Goal: Information Seeking & Learning: Learn about a topic

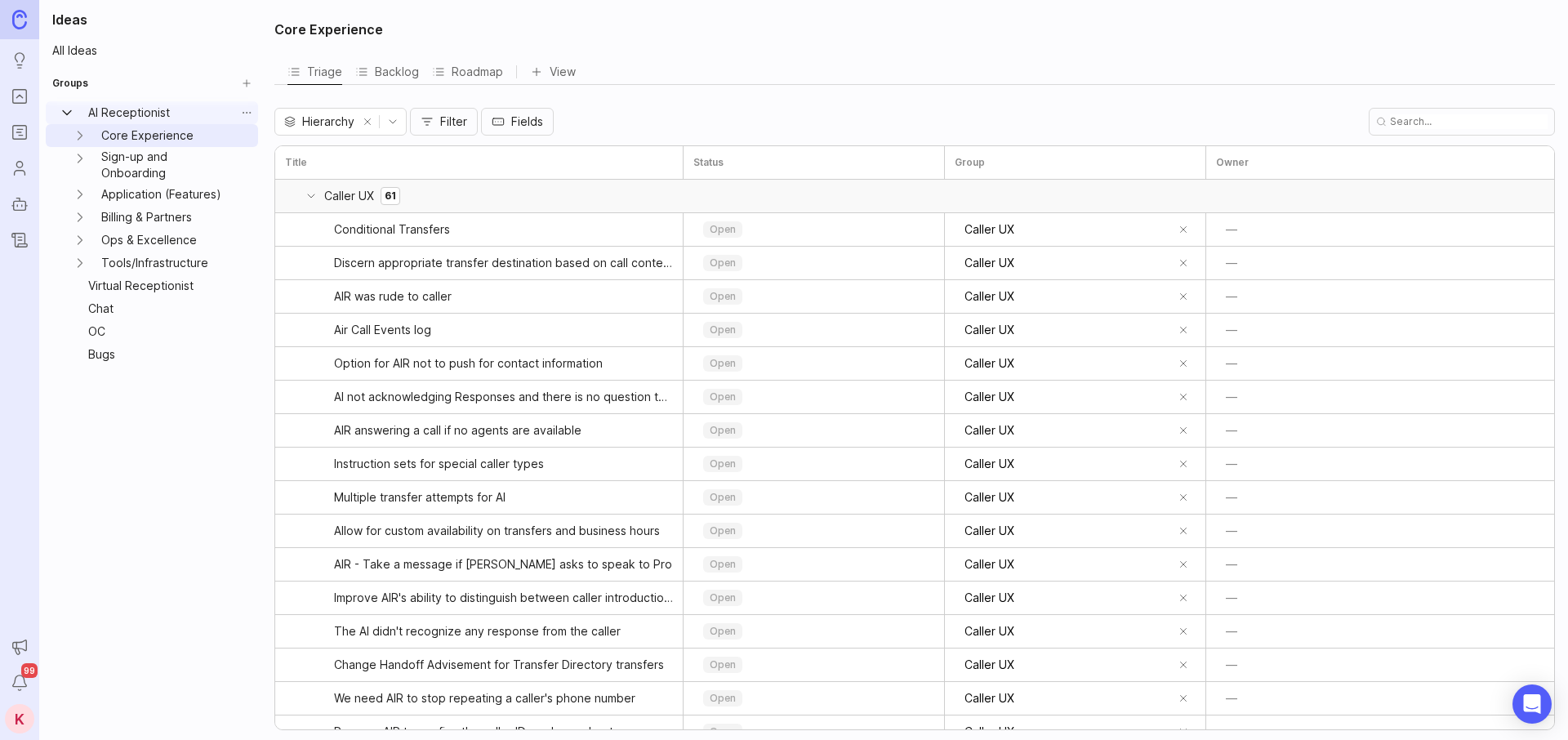
click at [66, 111] on icon "AI Receptionist expand" at bounding box center [66, 113] width 17 height 17
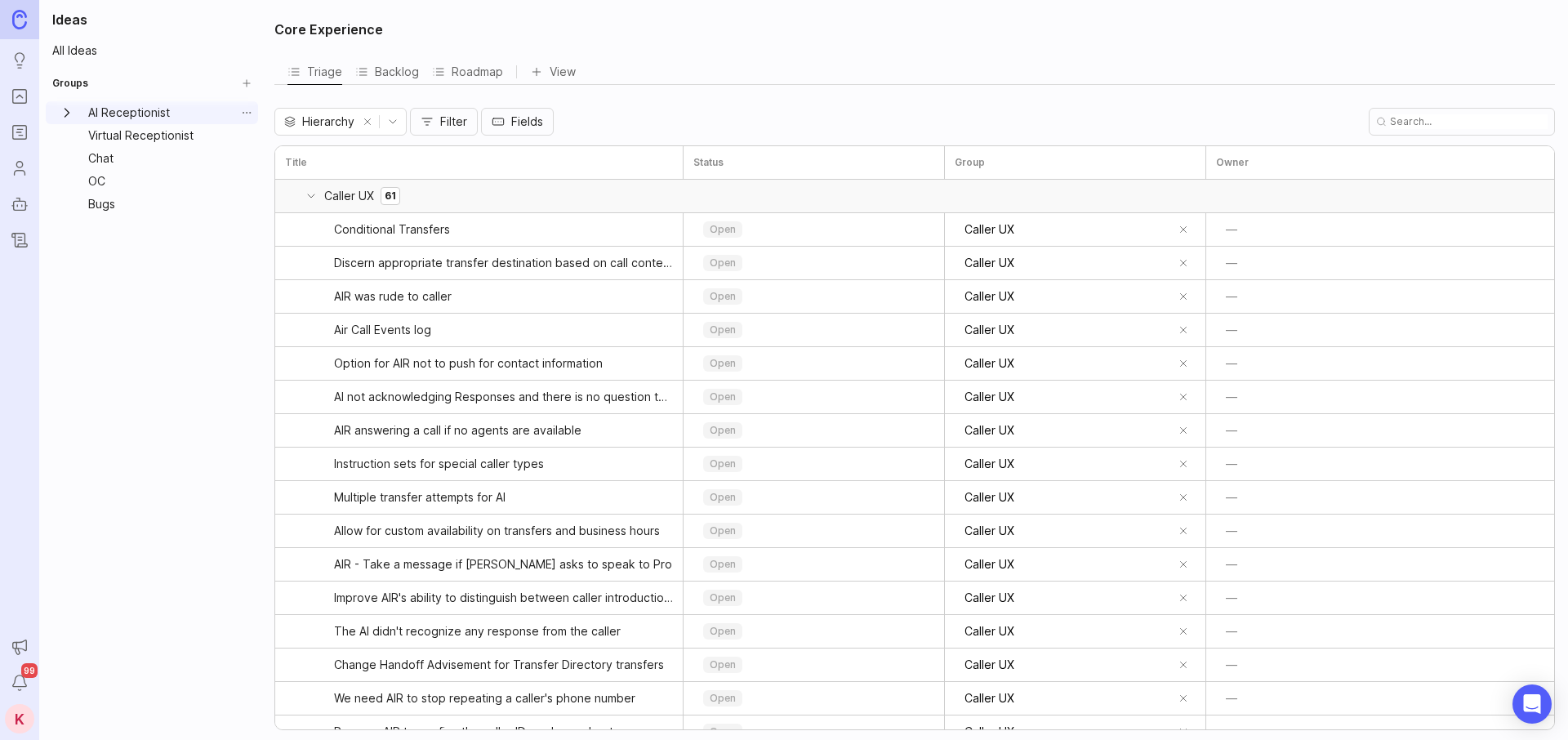
click at [66, 111] on icon "AI Receptionist expand" at bounding box center [66, 113] width 17 height 17
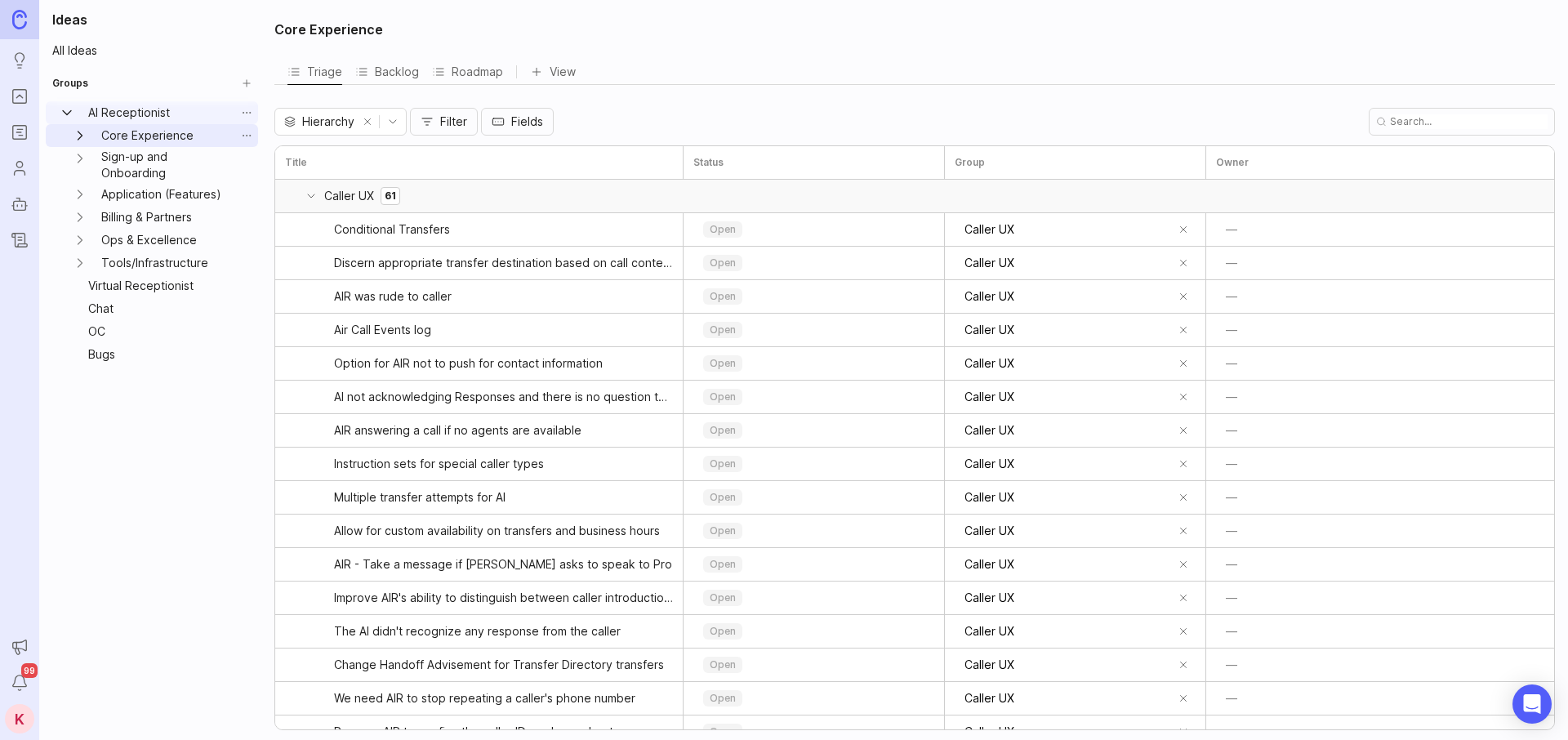
click at [80, 135] on icon "Core Experience expand" at bounding box center [80, 135] width 17 height 17
click at [153, 160] on link "Caller UX" at bounding box center [171, 159] width 127 height 23
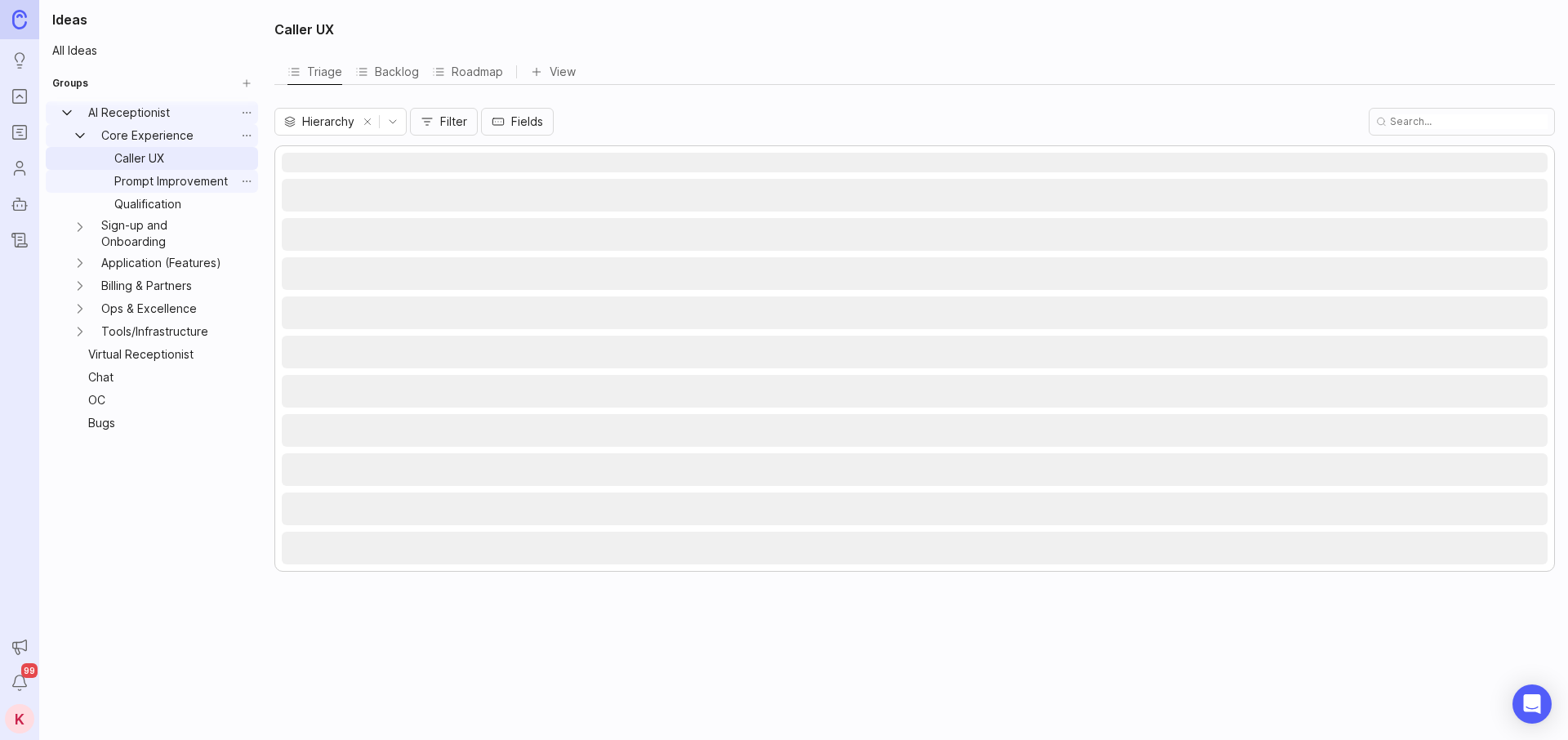
click at [156, 185] on link "Prompt Improvement" at bounding box center [171, 182] width 127 height 23
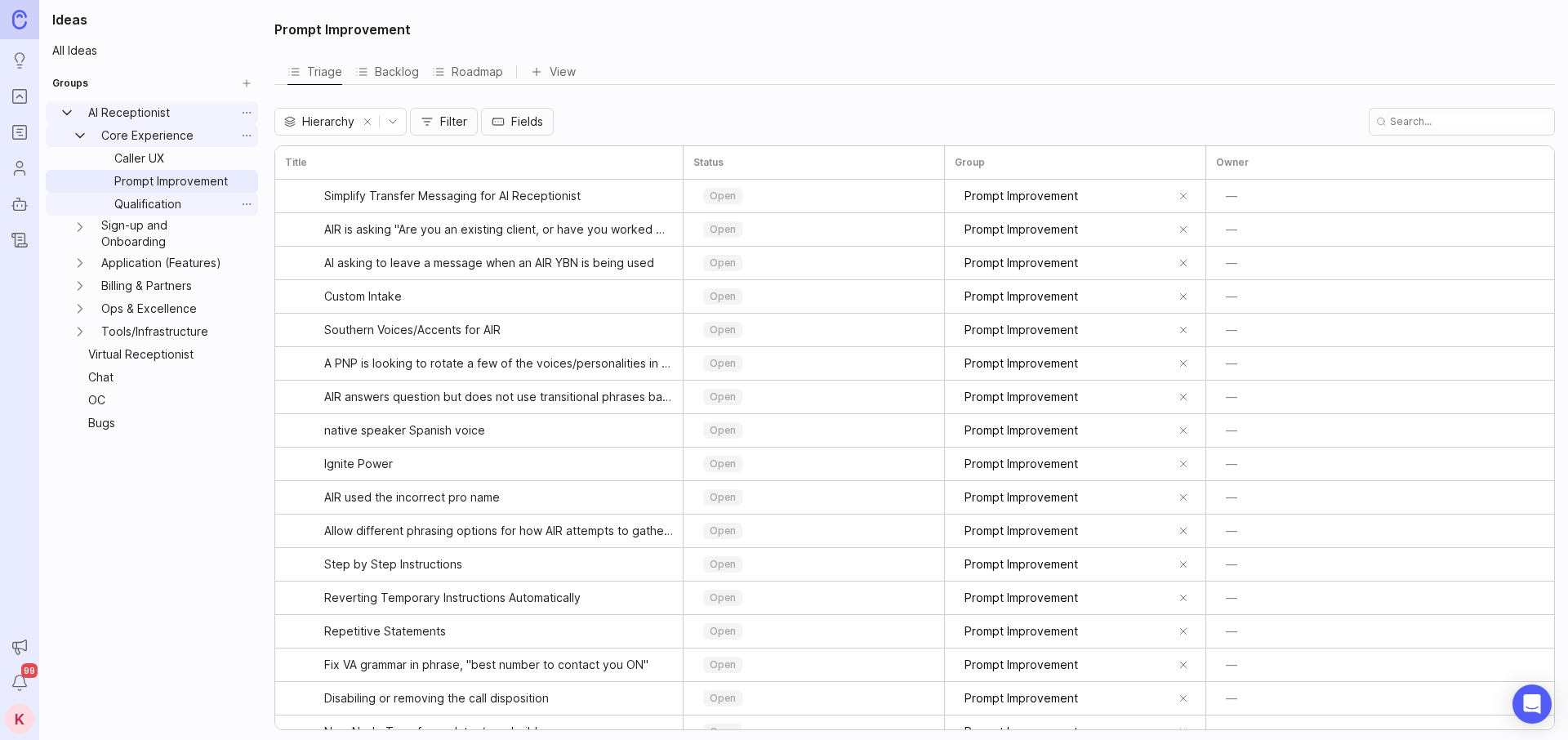
click at [156, 207] on link "Qualification" at bounding box center [171, 204] width 127 height 23
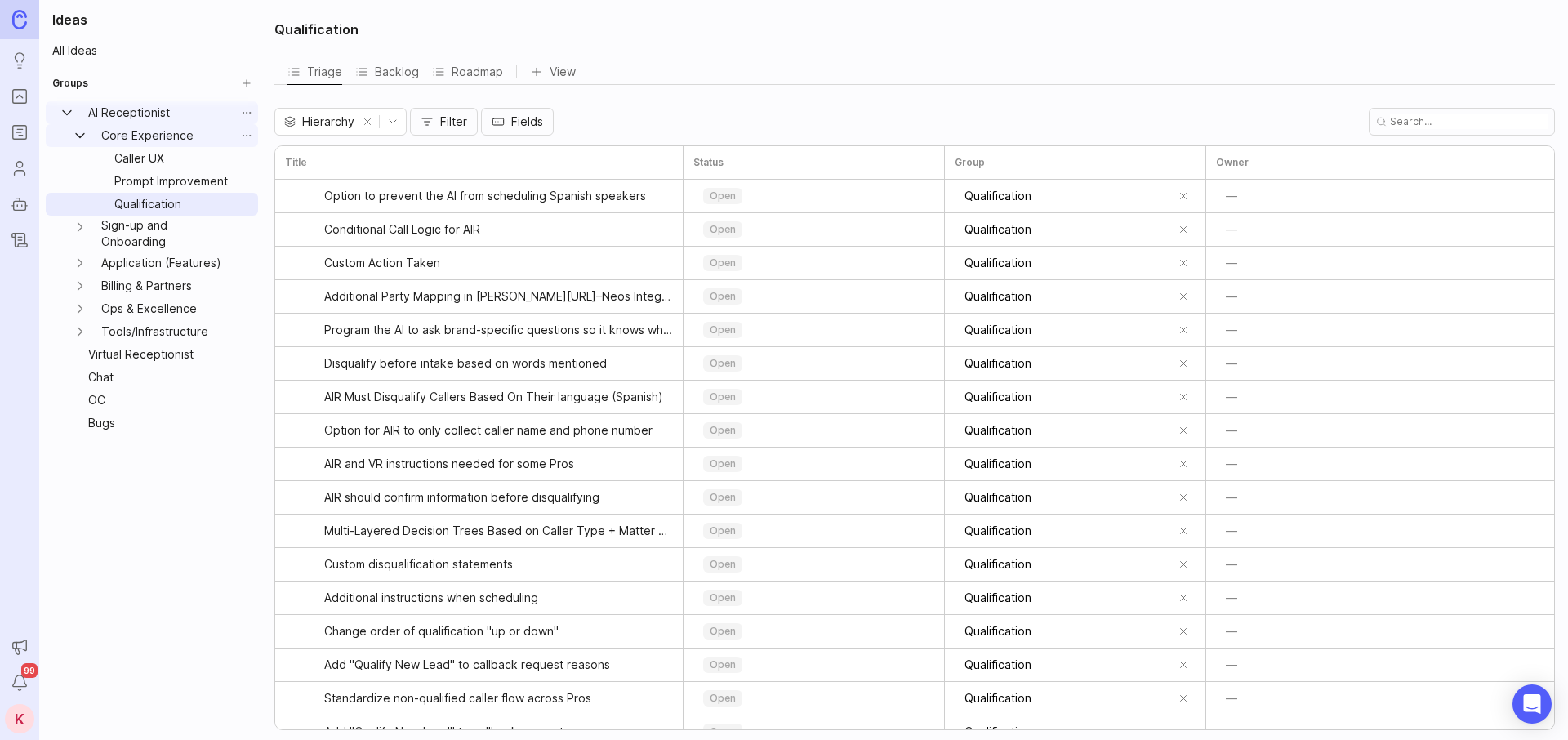
click at [80, 130] on icon "Core Experience expand" at bounding box center [80, 135] width 17 height 17
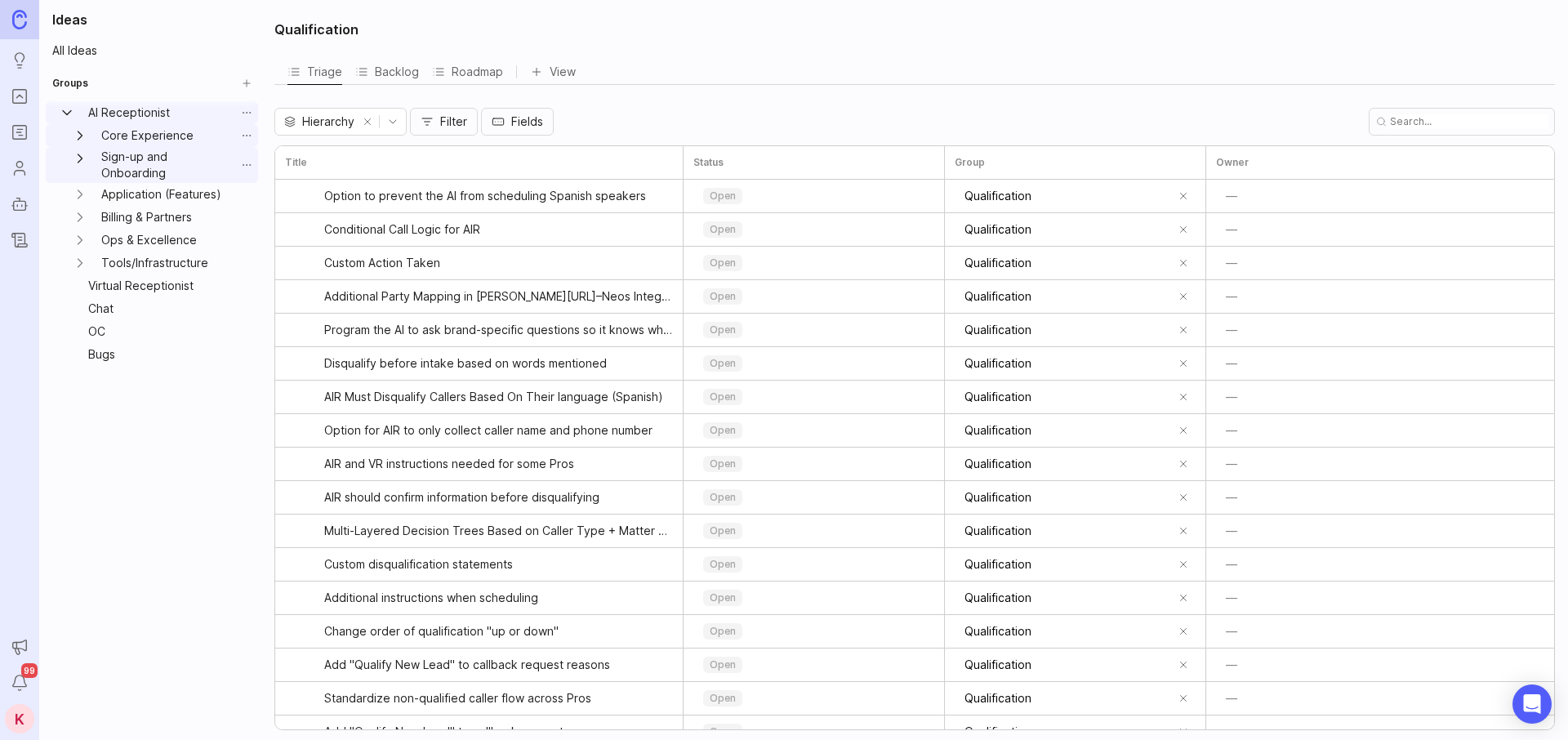
click at [79, 156] on icon "Sign-up and Onboarding expand" at bounding box center [80, 159] width 17 height 17
click at [146, 193] on link "Sign-up" at bounding box center [171, 194] width 127 height 23
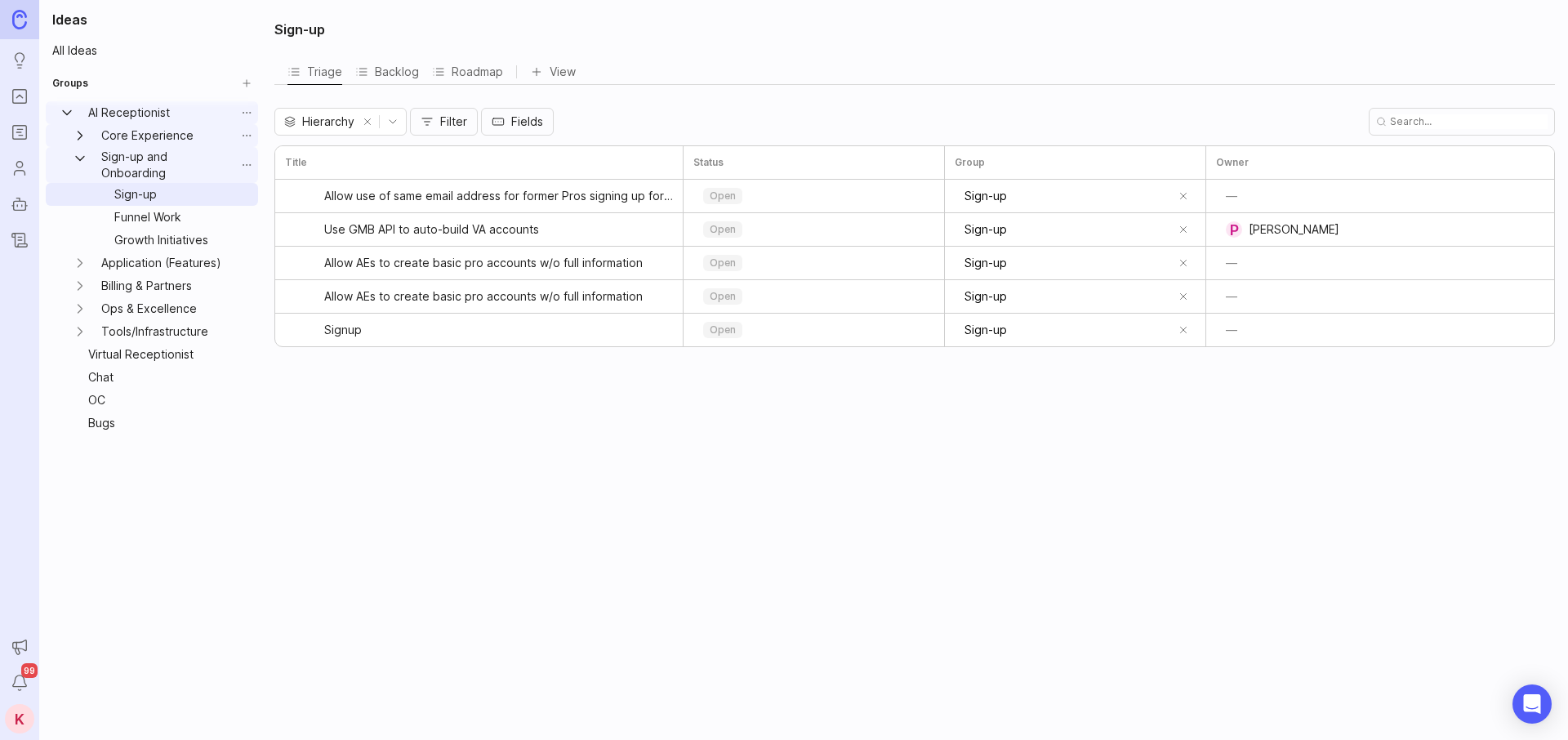
click at [79, 158] on icon "Sign-up and Onboarding expand" at bounding box center [80, 159] width 17 height 17
click at [83, 136] on icon "Core Experience expand" at bounding box center [80, 135] width 17 height 17
click at [112, 155] on link "Caller UX" at bounding box center [171, 159] width 127 height 23
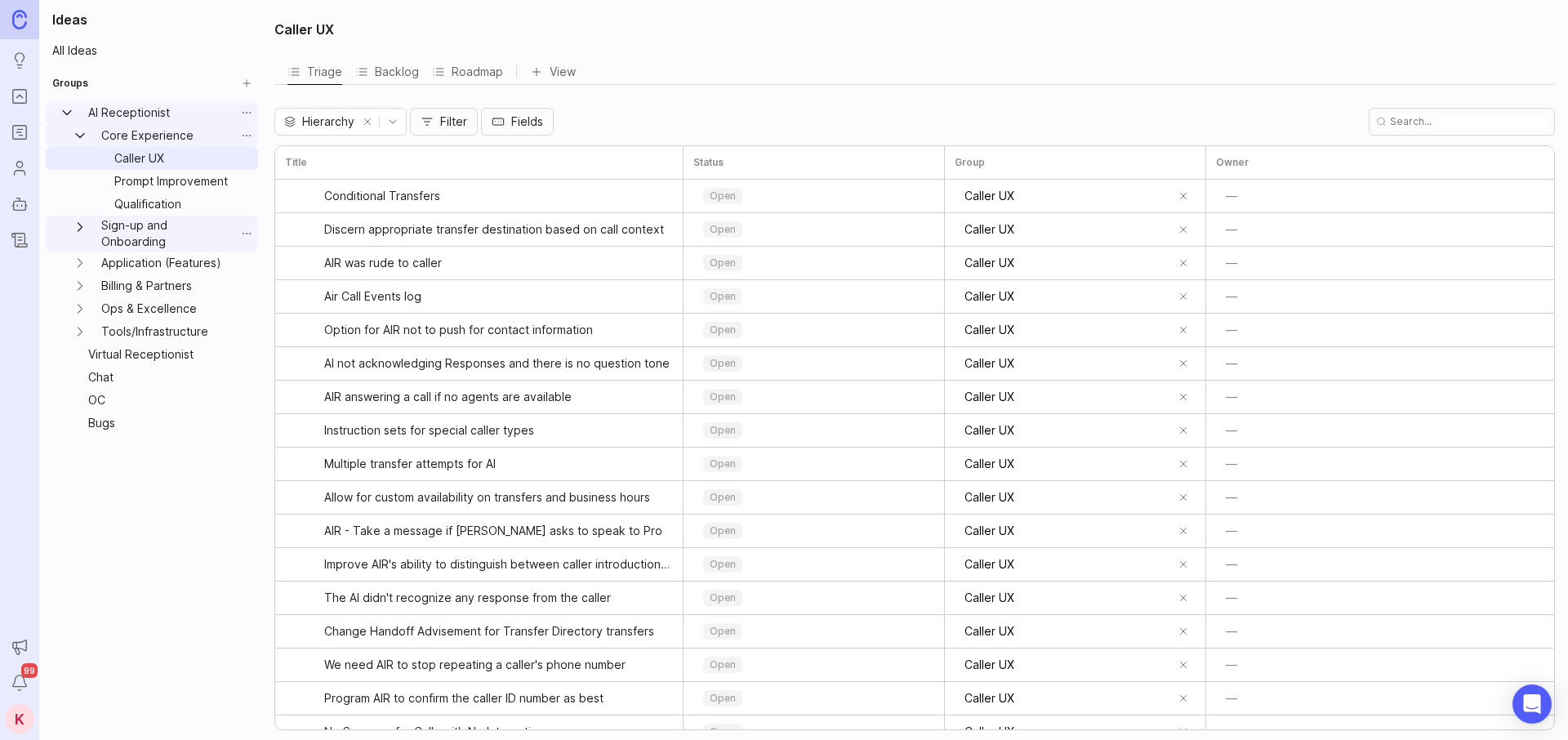
click at [86, 140] on icon "Core Experience expand" at bounding box center [80, 135] width 17 height 17
click at [17, 130] on icon "Roadmaps" at bounding box center [19, 132] width 17 height 19
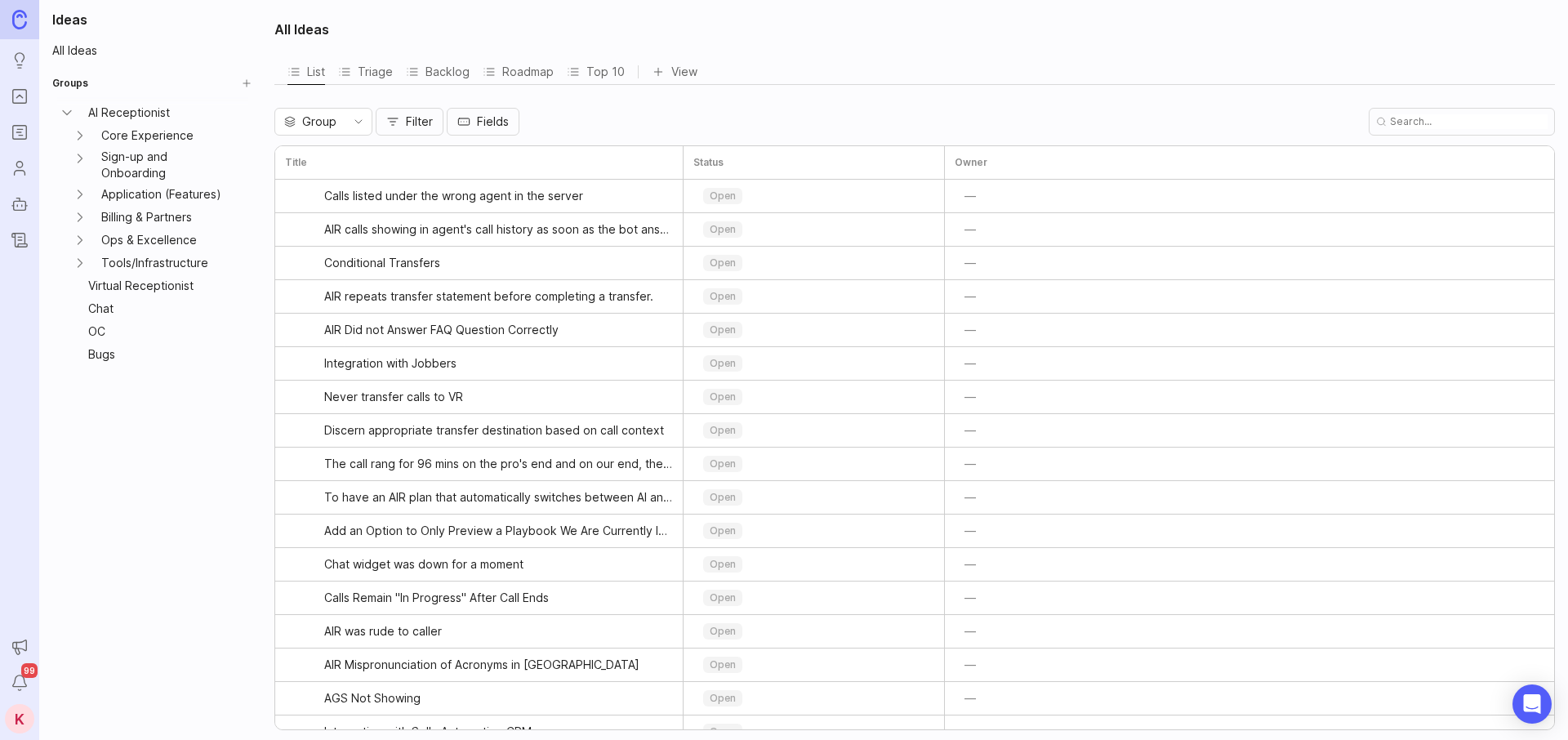
click at [580, 79] on div "Top 10" at bounding box center [596, 72] width 58 height 23
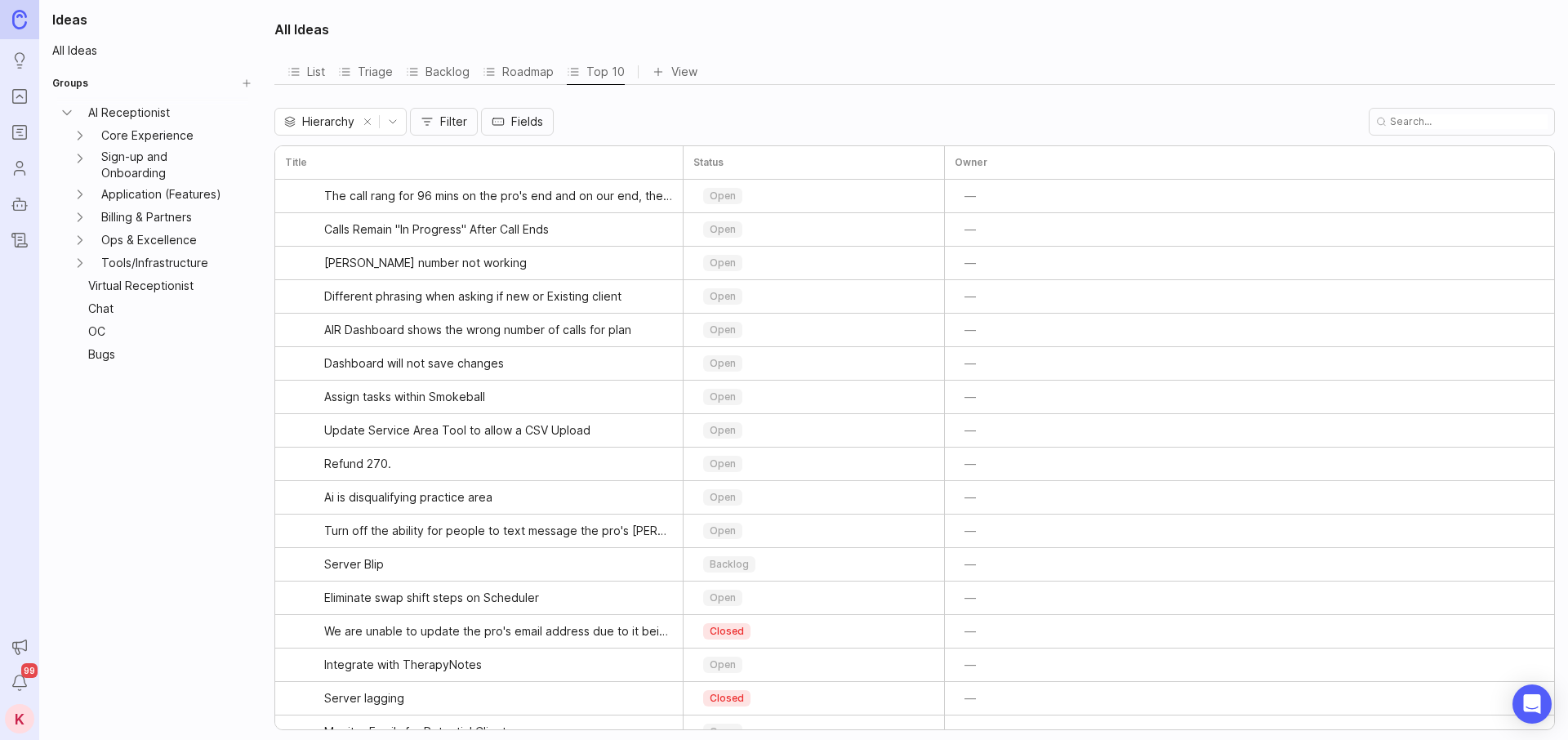
click at [522, 68] on div "Roadmap" at bounding box center [517, 72] width 71 height 23
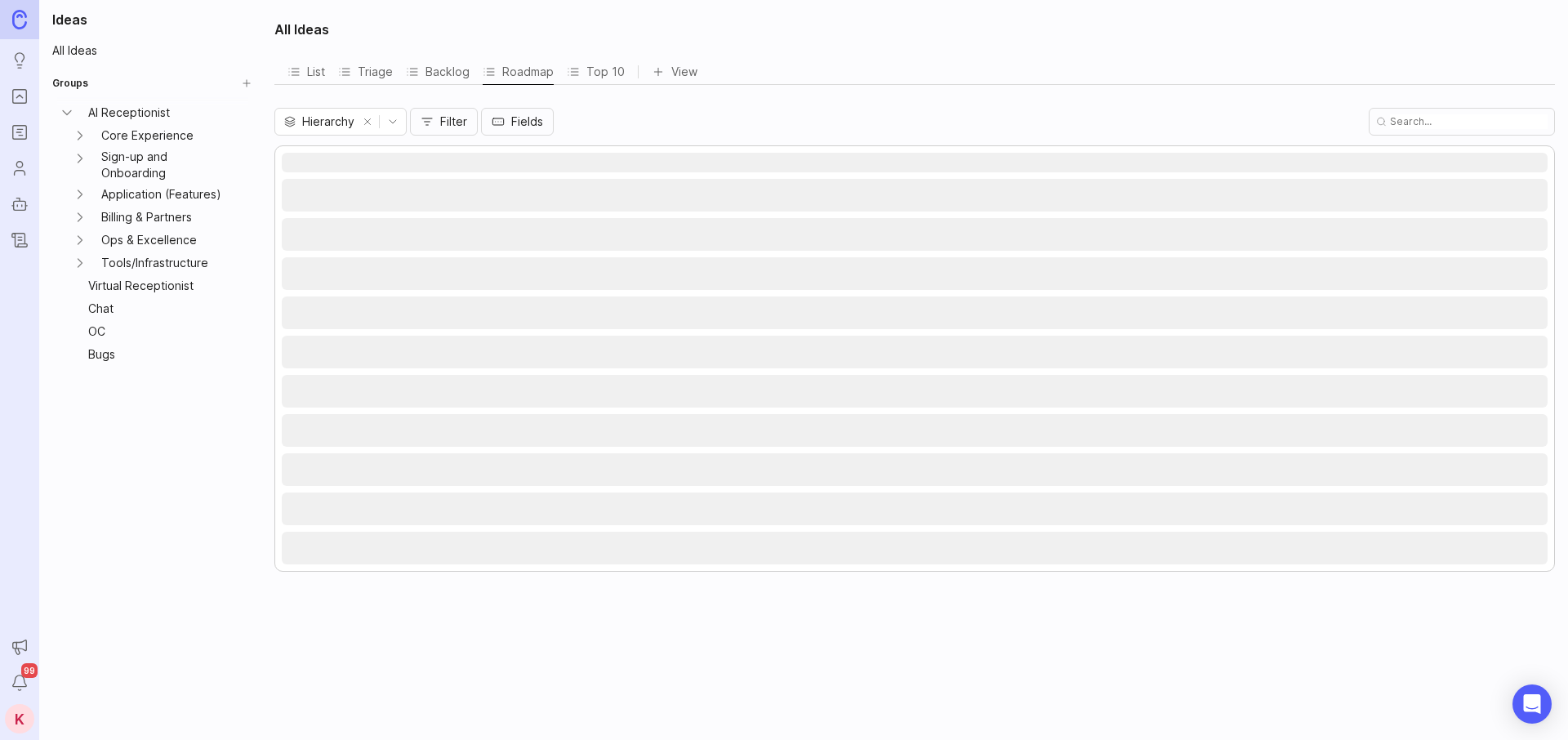
click at [438, 74] on div "Backlog" at bounding box center [437, 72] width 64 height 23
click at [168, 130] on link "Core Experience" at bounding box center [164, 136] width 140 height 23
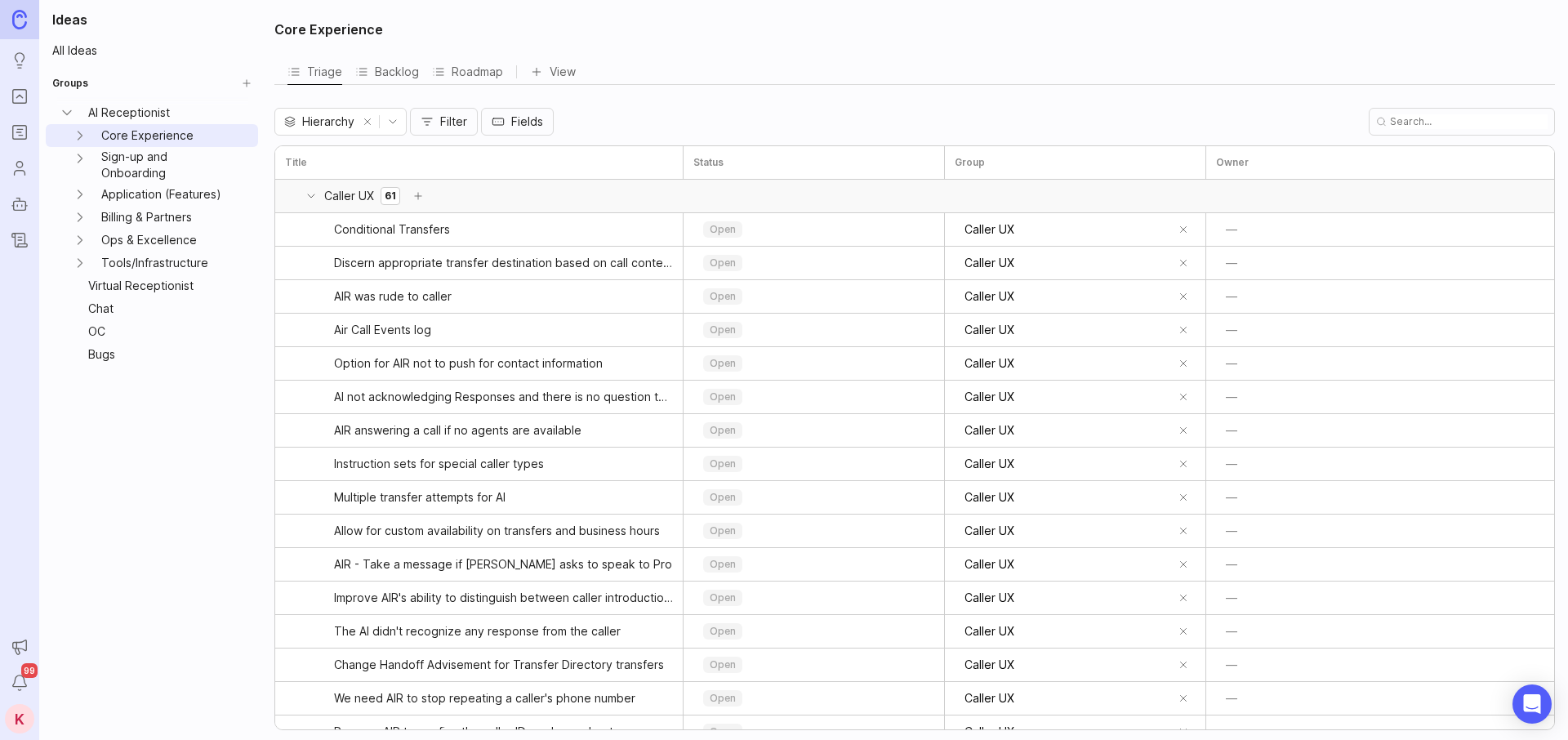
click at [307, 196] on icon at bounding box center [310, 195] width 13 height 13
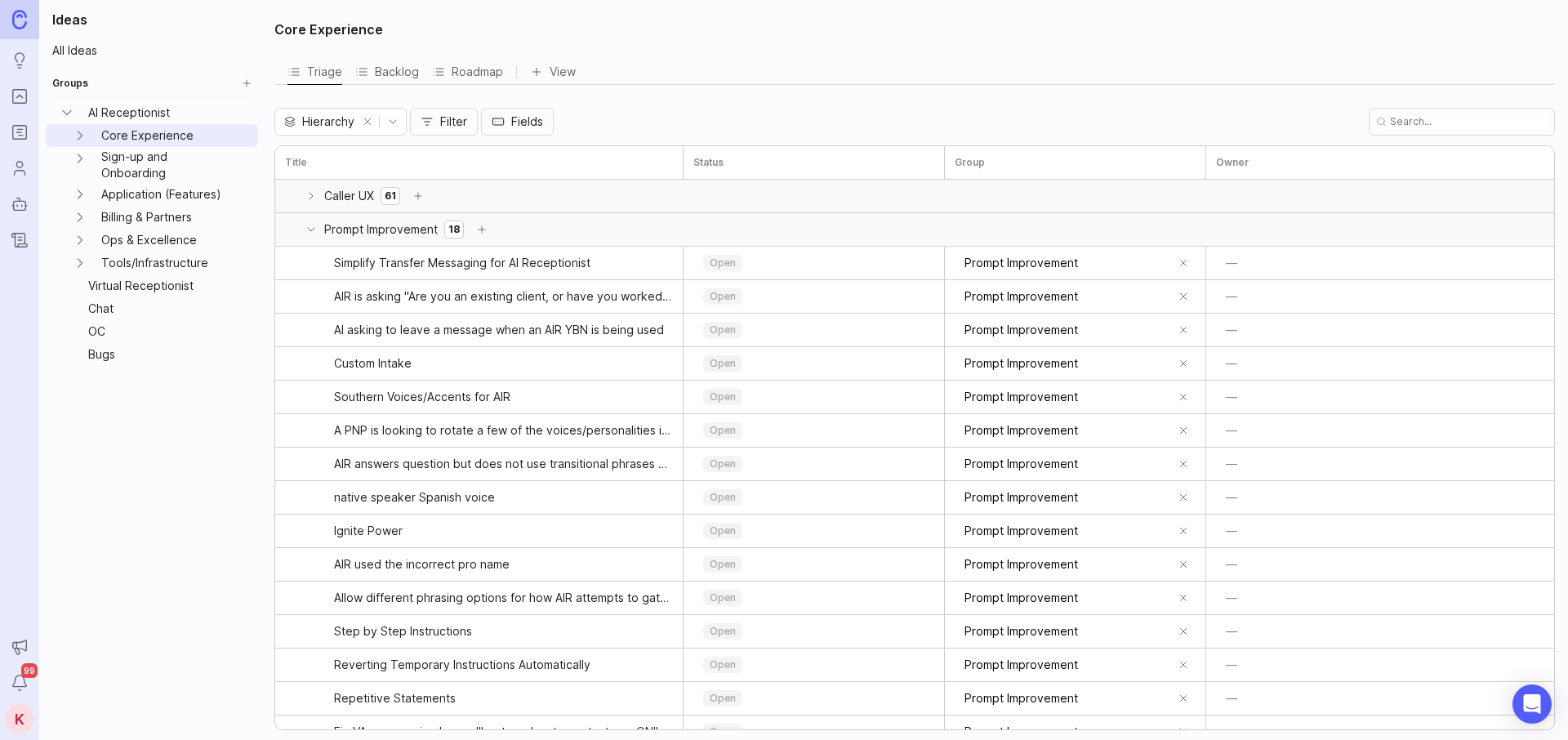
click at [309, 231] on icon at bounding box center [310, 229] width 13 height 13
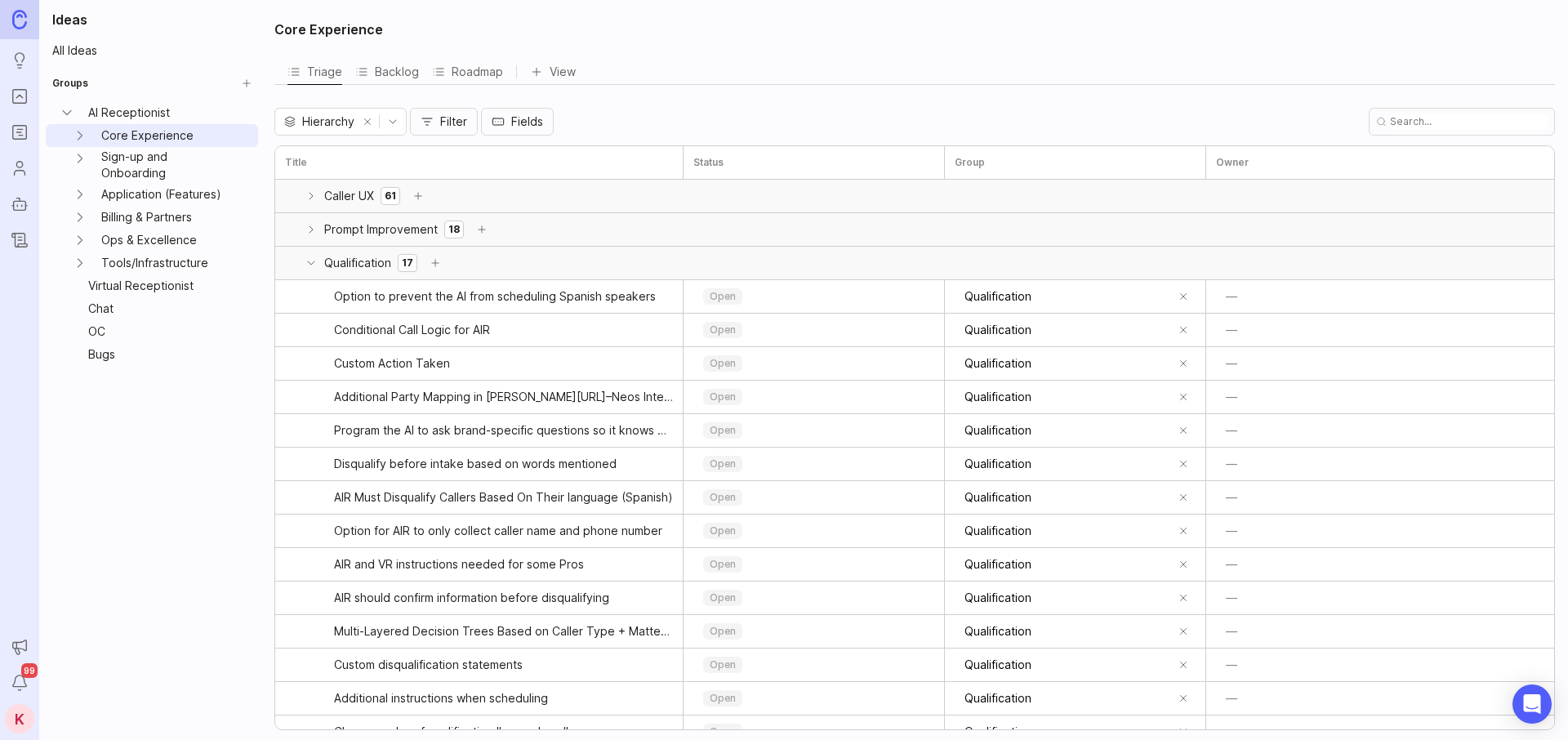
click at [321, 263] on div "Qualification 17" at bounding box center [361, 264] width 171 height 23
drag, startPoint x: 332, startPoint y: 227, endPoint x: 523, endPoint y: 222, distance: 191.1
click at [523, 222] on div "Prompt Improvement 18" at bounding box center [479, 229] width 408 height 33
click at [312, 227] on icon at bounding box center [310, 229] width 13 height 13
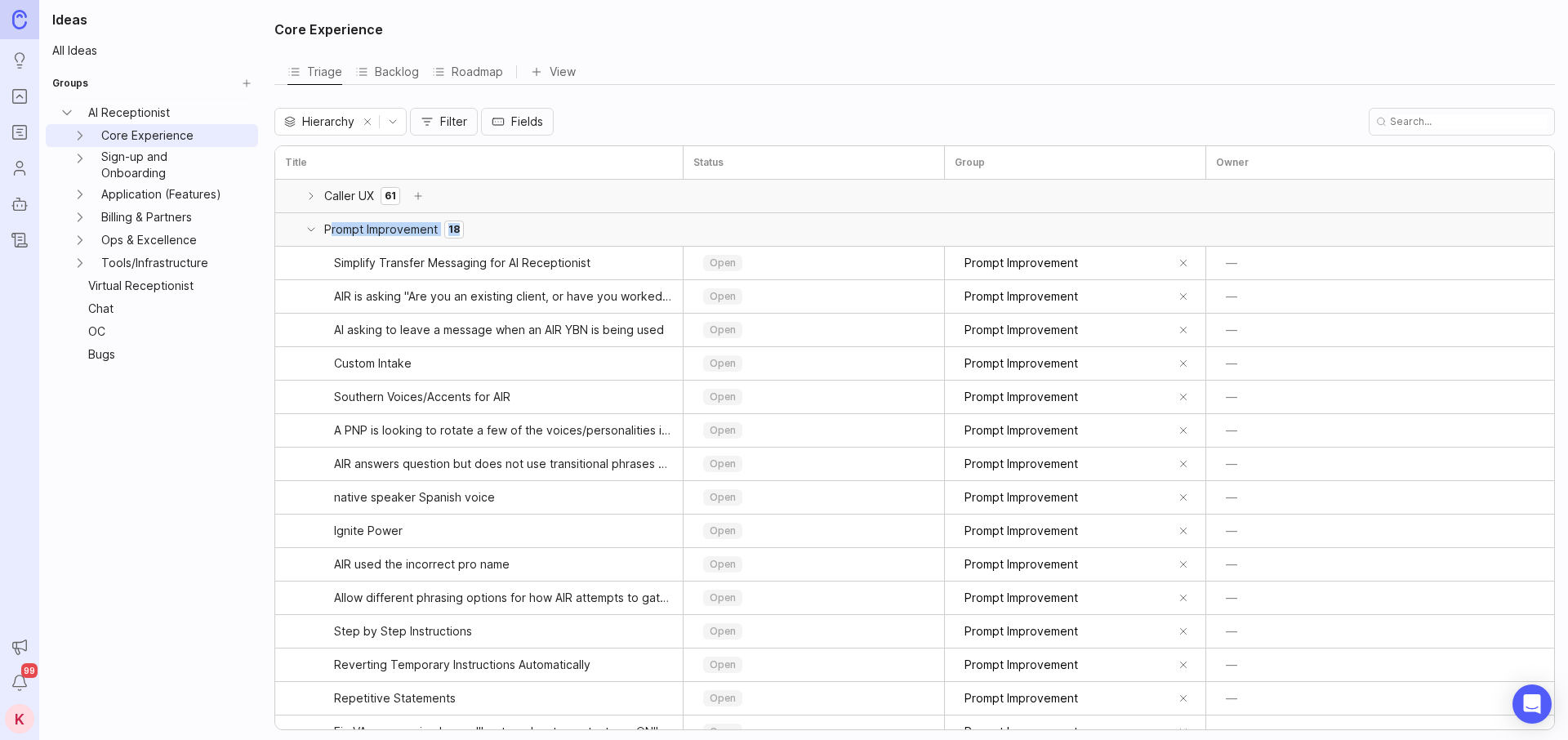
click at [315, 225] on icon at bounding box center [310, 229] width 13 height 13
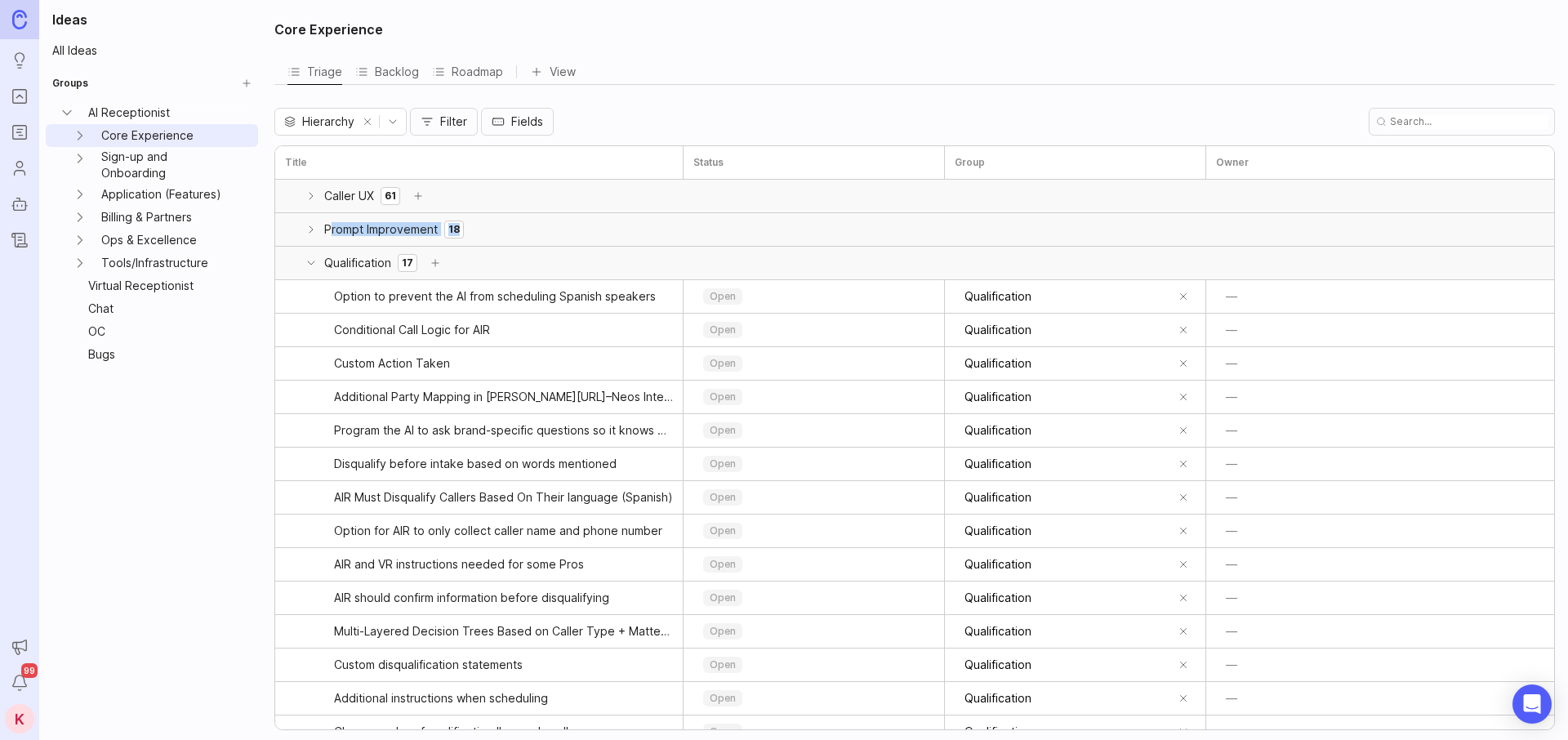
click at [313, 263] on icon at bounding box center [311, 263] width 7 height 3
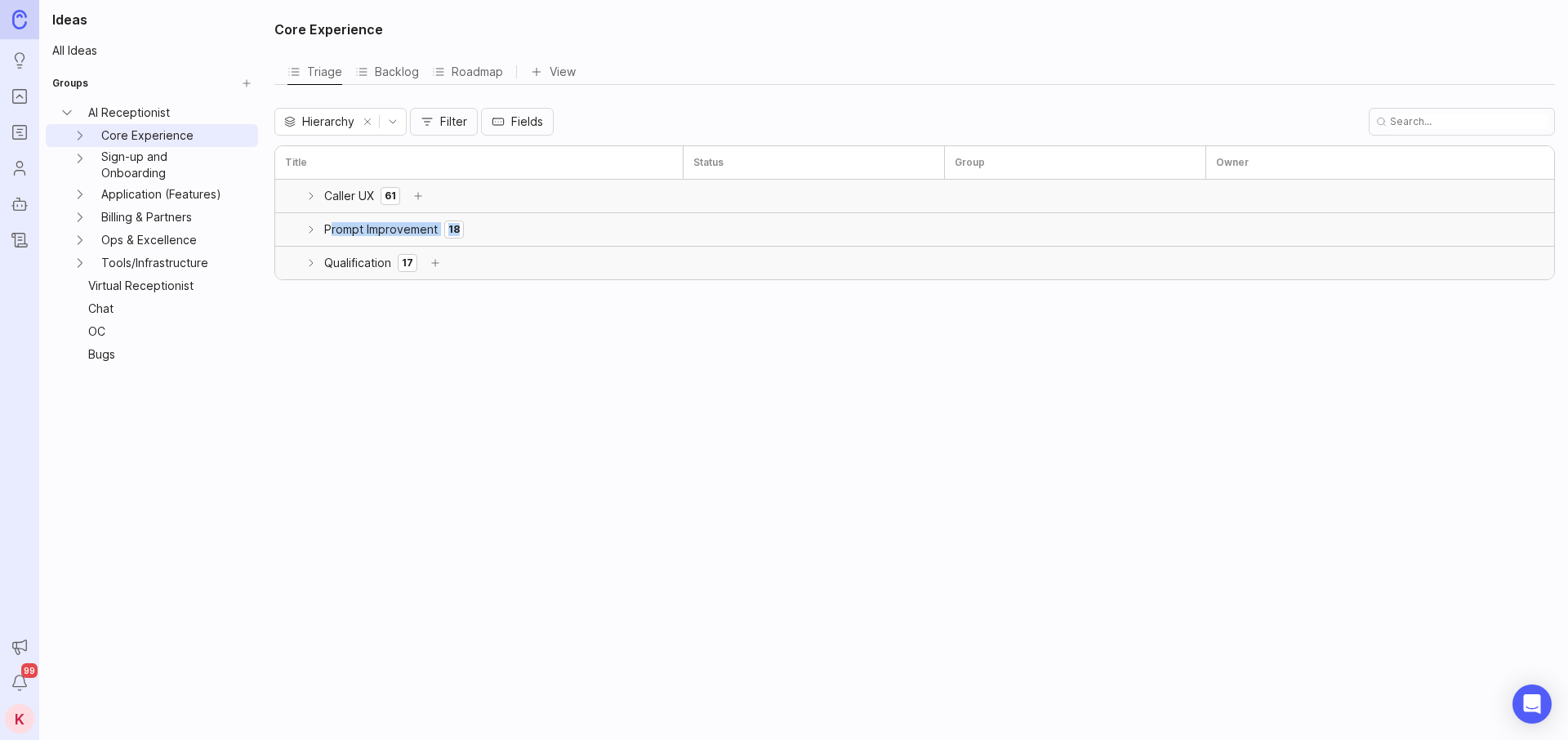
click at [313, 263] on icon at bounding box center [310, 263] width 3 height 7
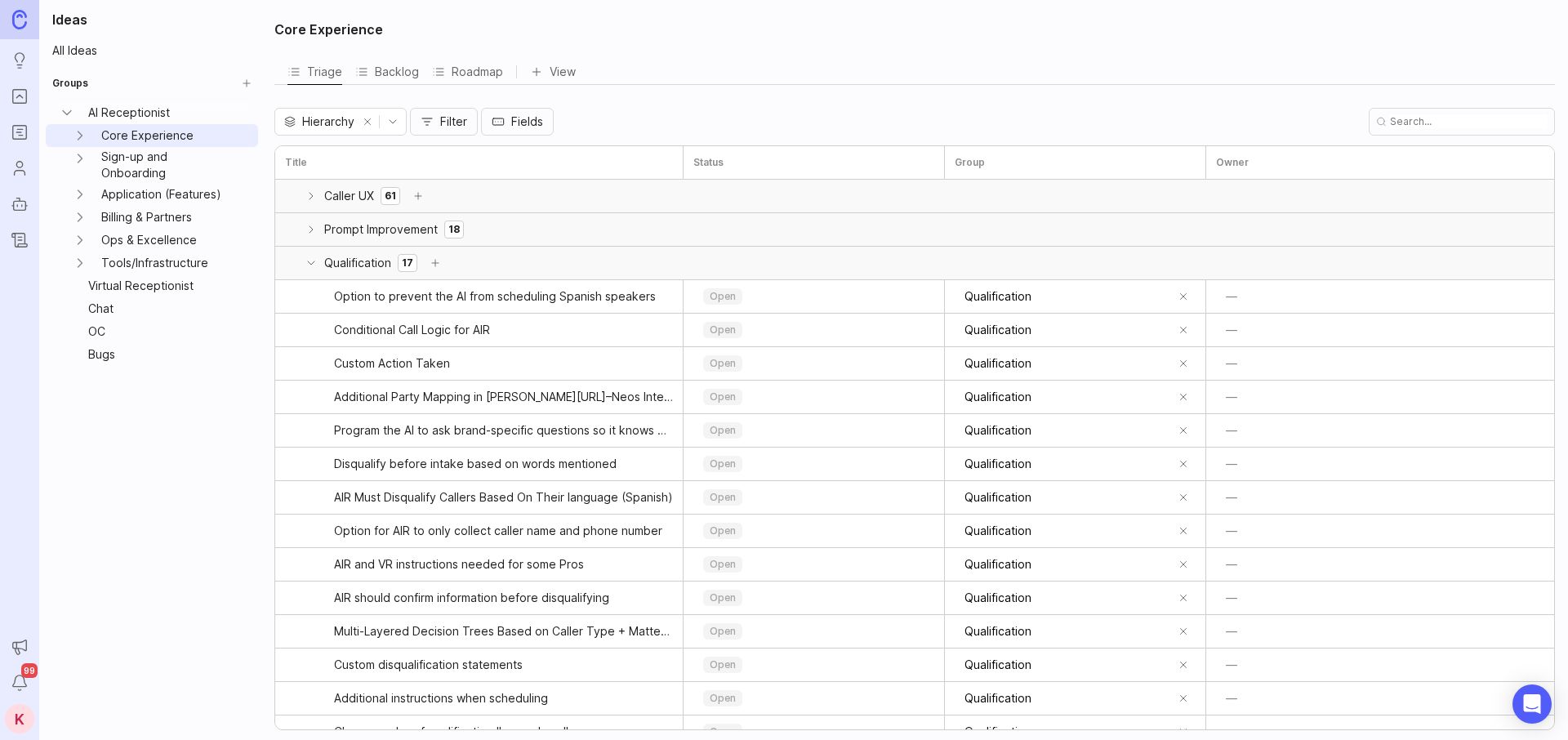
click at [314, 269] on div "Qualification 17" at bounding box center [361, 264] width 171 height 23
click at [310, 264] on icon at bounding box center [311, 263] width 7 height 3
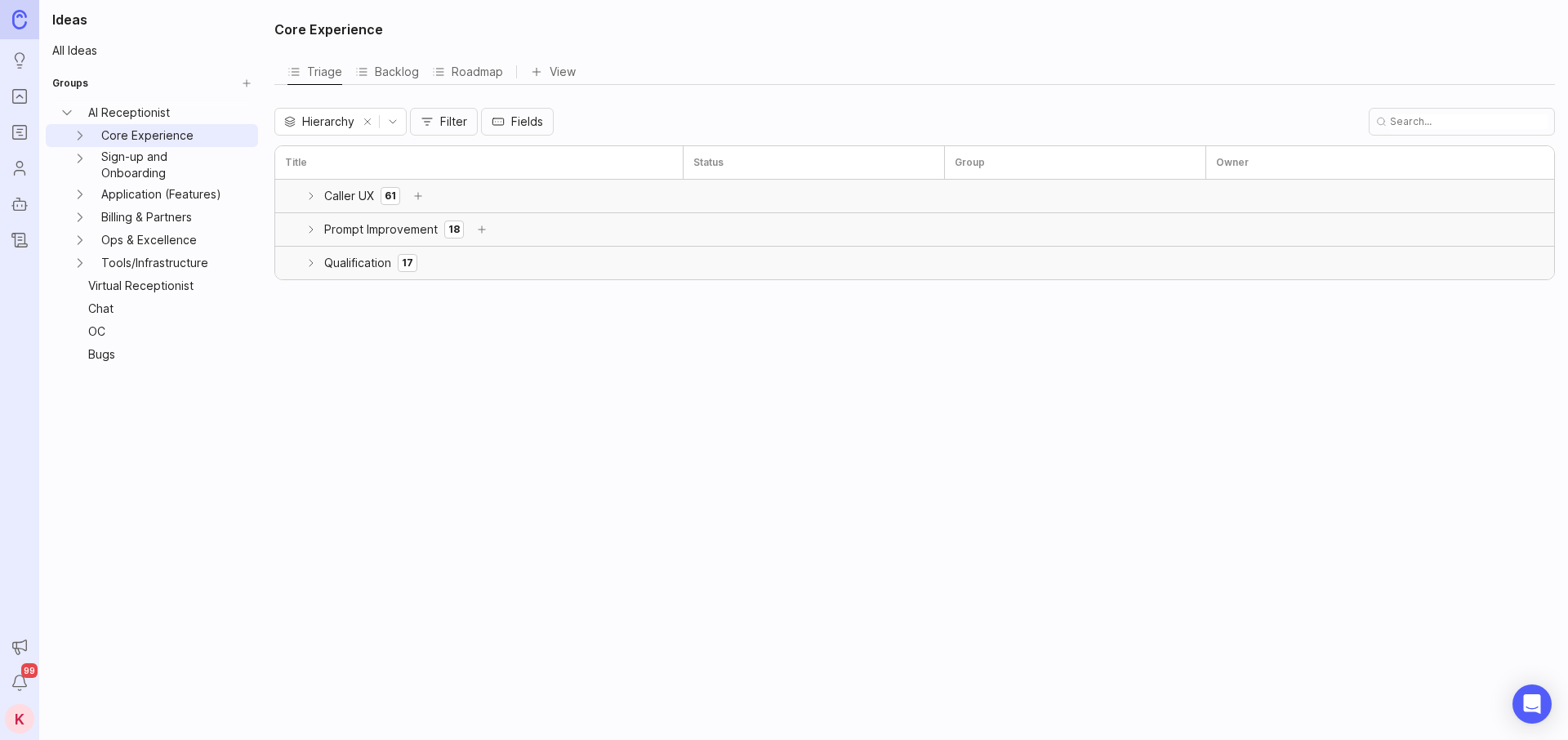
click at [322, 230] on div "Prompt Improvement 18" at bounding box center [384, 229] width 218 height 23
click at [314, 226] on icon at bounding box center [310, 229] width 13 height 13
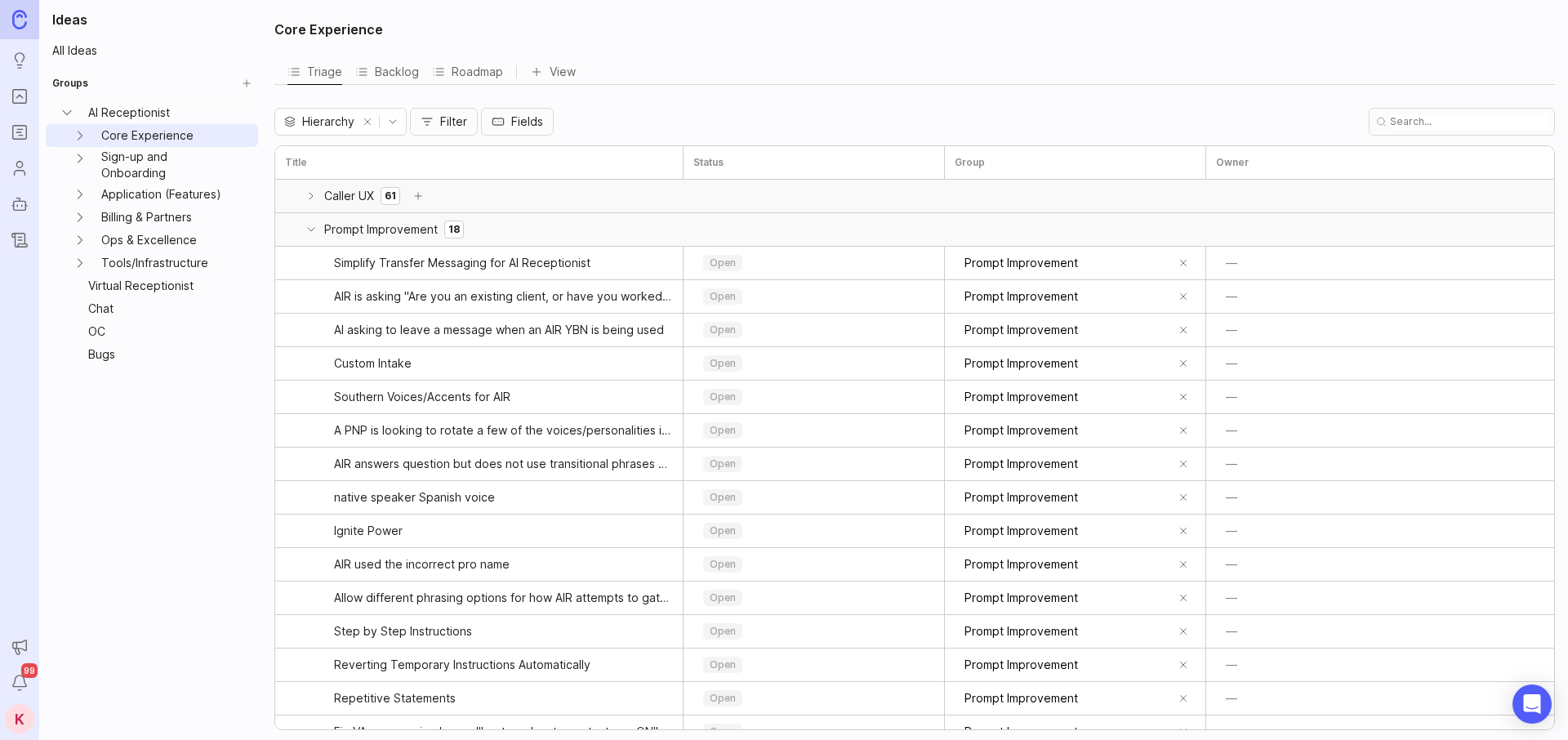
click at [316, 233] on icon at bounding box center [310, 229] width 13 height 13
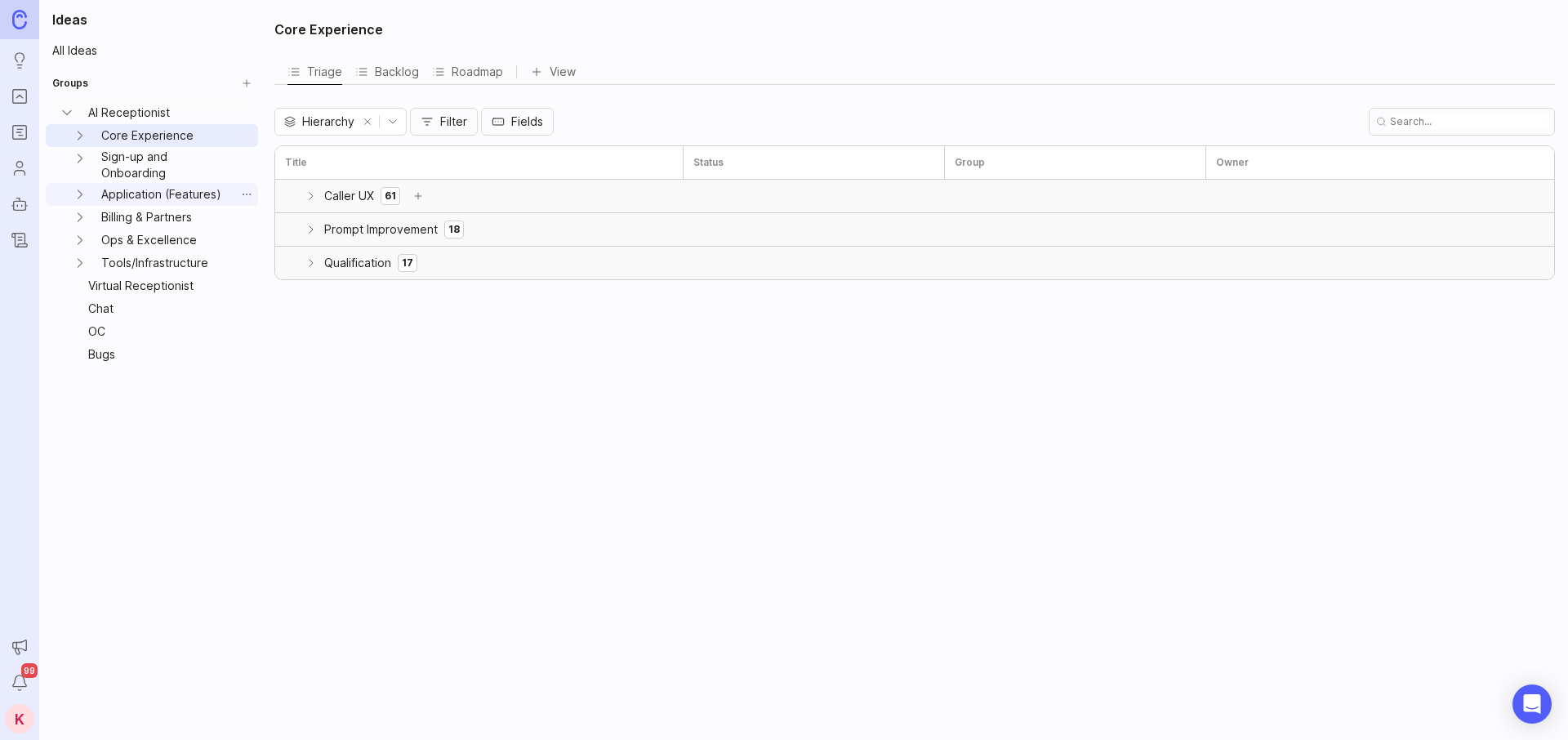
click at [156, 195] on link "Application (Features)" at bounding box center [164, 194] width 140 height 23
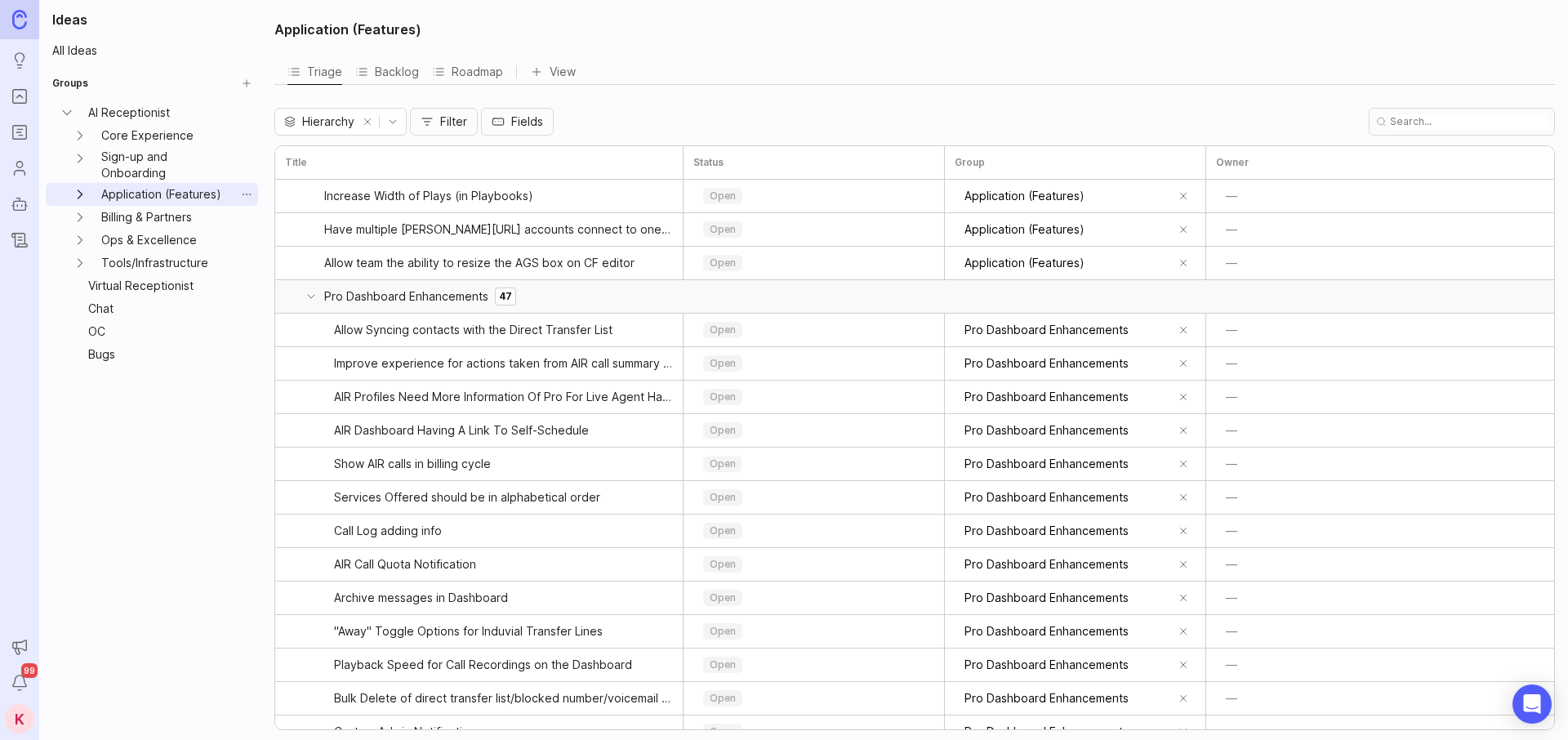
click at [82, 197] on icon "Application (Features) expand" at bounding box center [80, 194] width 17 height 17
click at [150, 221] on link "Pro Dashboard Enhancements" at bounding box center [171, 224] width 127 height 36
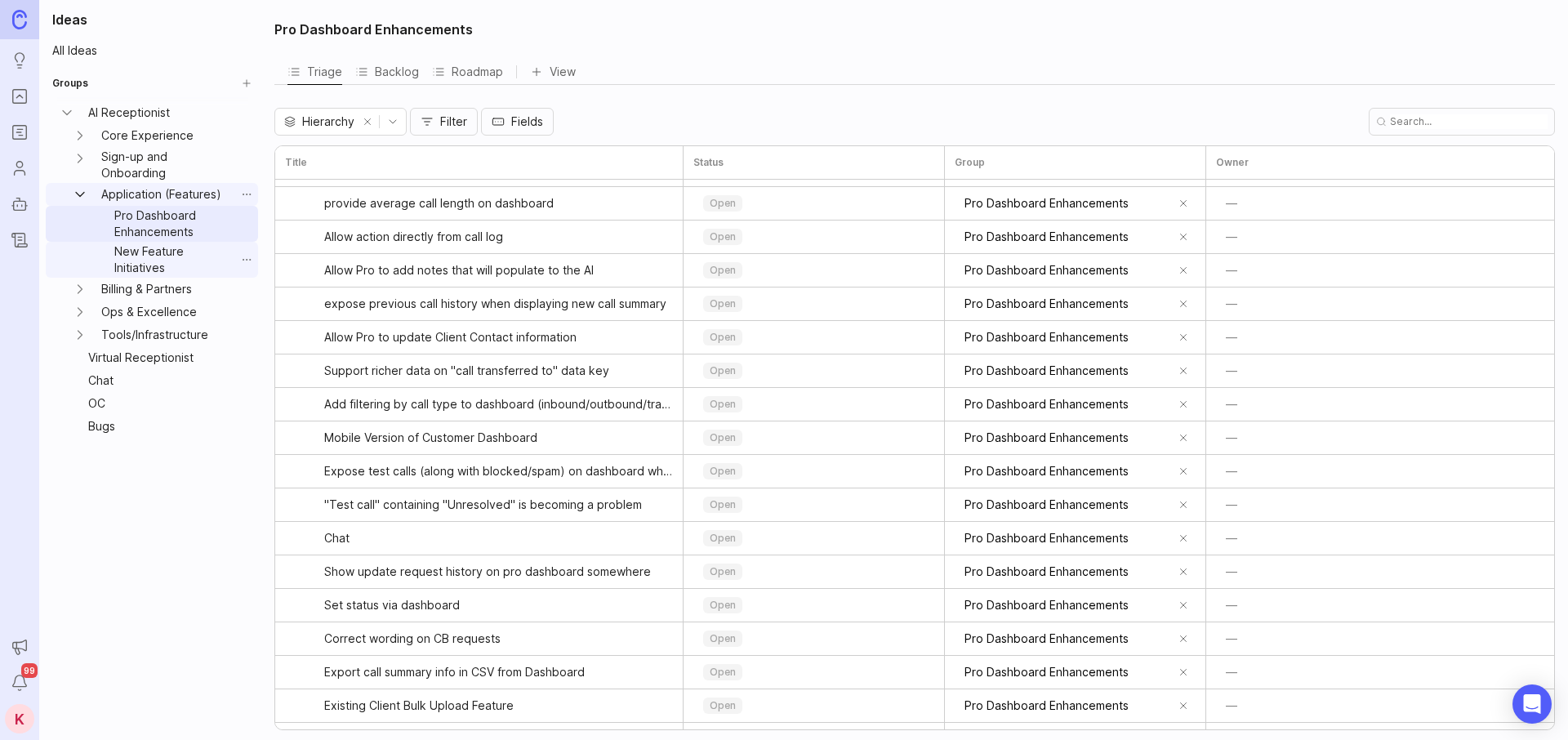
click at [164, 250] on link "New Feature Initiatives" at bounding box center [171, 260] width 127 height 36
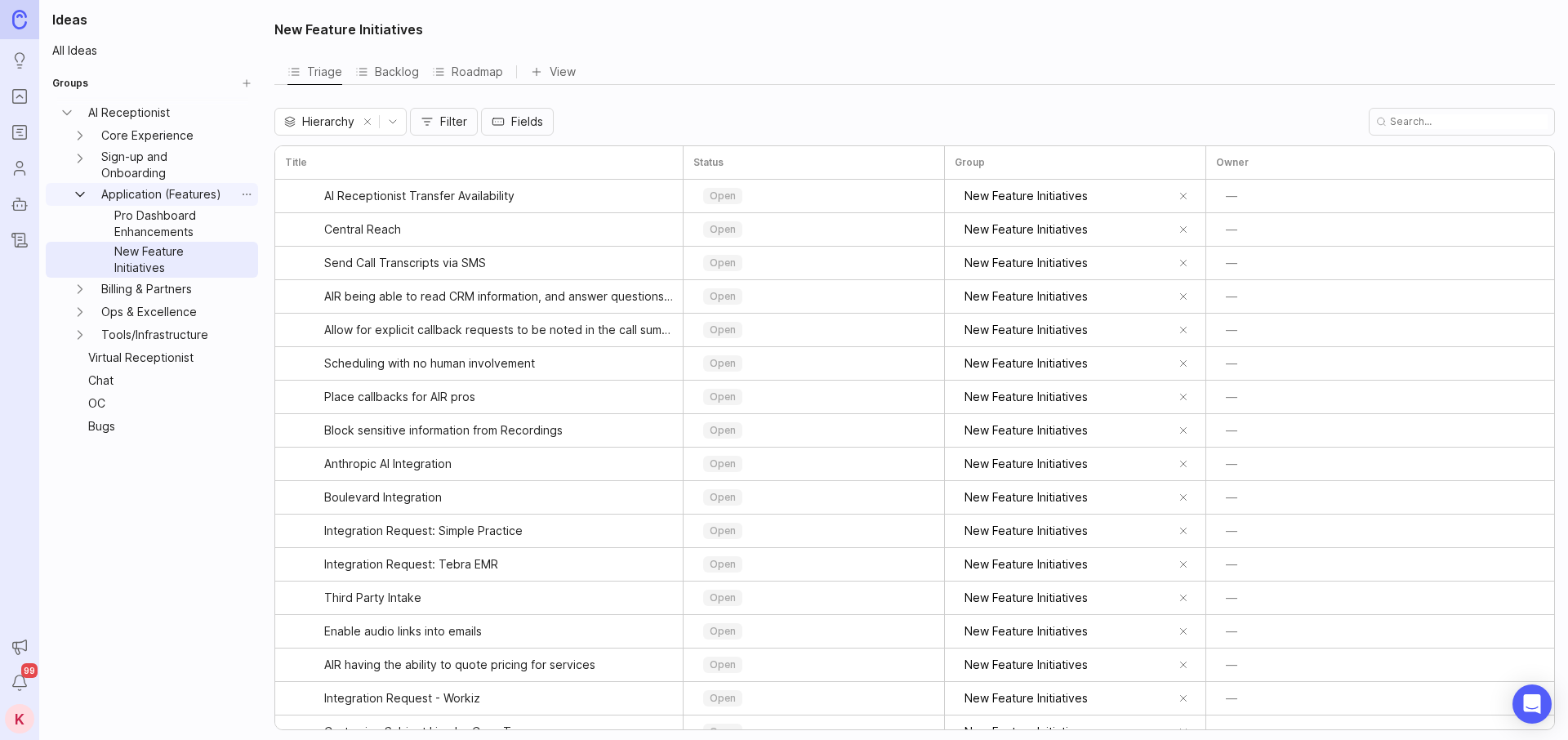
click at [80, 190] on icon "Application (Features) expand" at bounding box center [80, 194] width 17 height 17
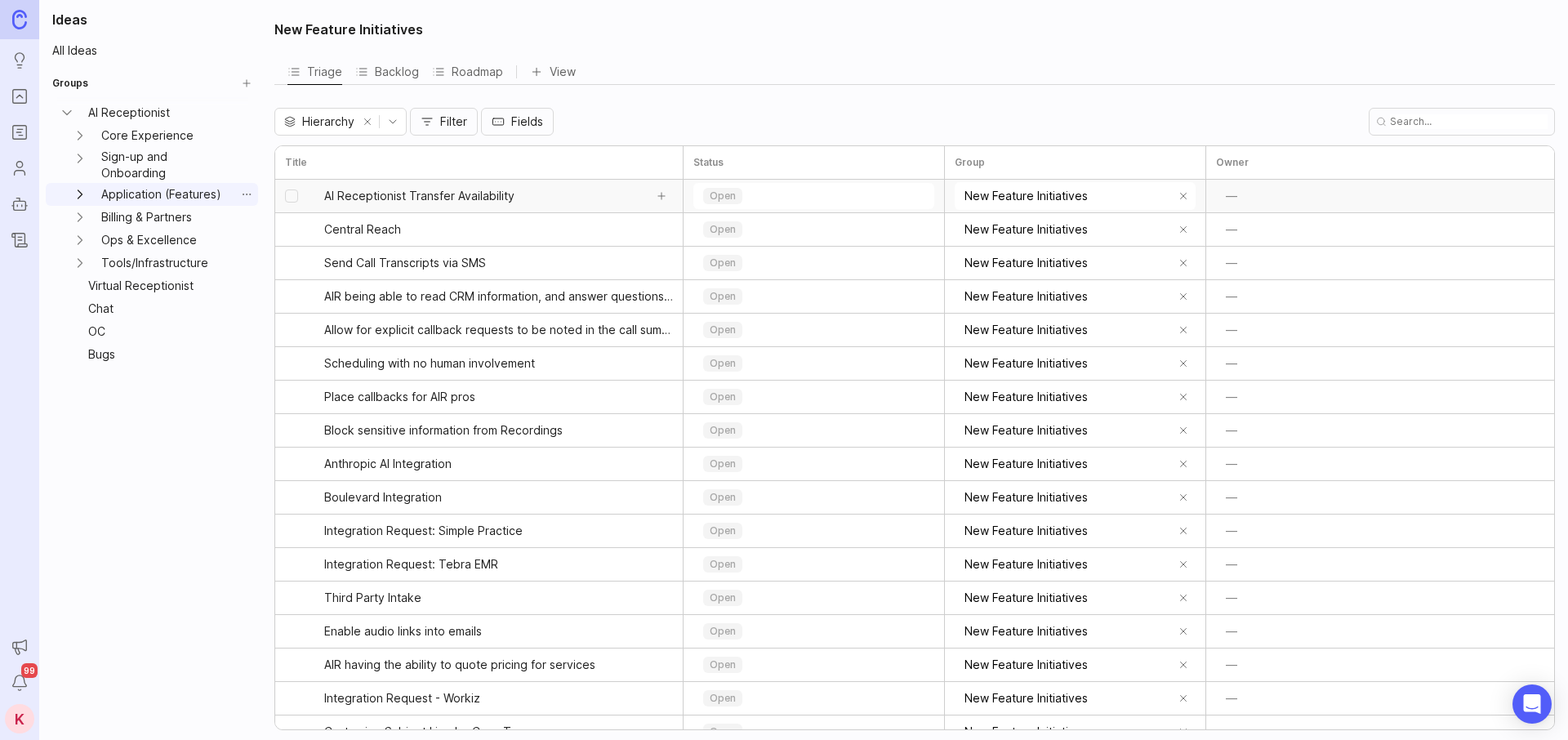
click at [401, 198] on span "AI Receptionist Transfer Availability" at bounding box center [419, 195] width 191 height 17
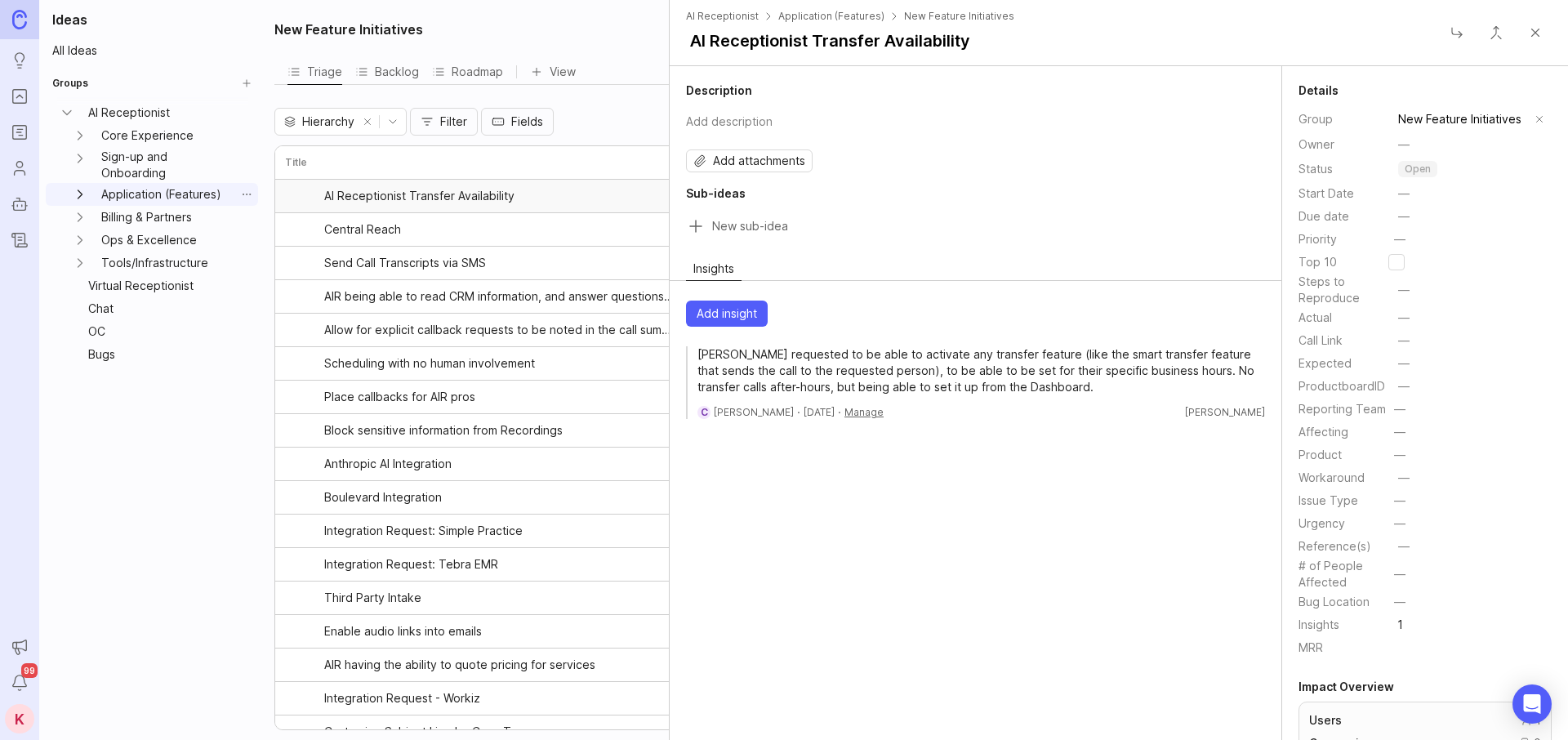
click at [1535, 38] on button "Close" at bounding box center [1535, 33] width 33 height 33
